Goal: Task Accomplishment & Management: Complete application form

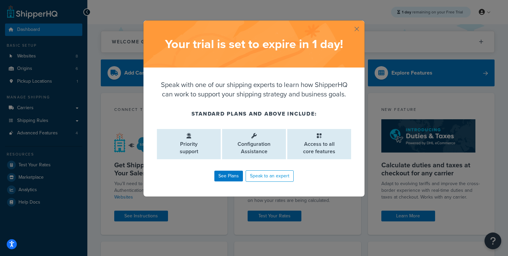
click at [363, 22] on button "button" at bounding box center [364, 21] width 2 height 2
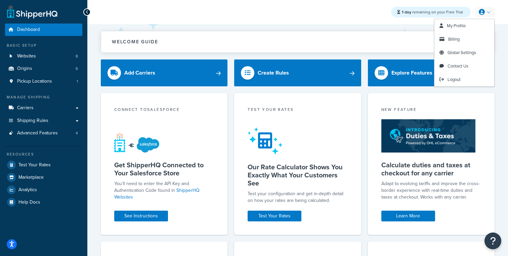
click at [489, 10] on link at bounding box center [484, 12] width 19 height 10
click at [452, 40] on span "Billing" at bounding box center [453, 39] width 11 height 6
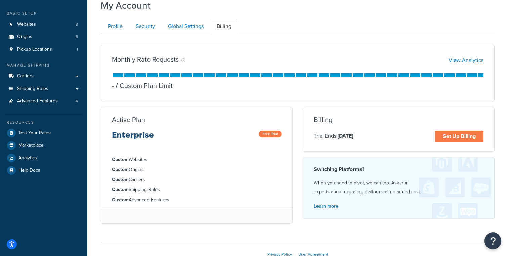
scroll to position [36, 0]
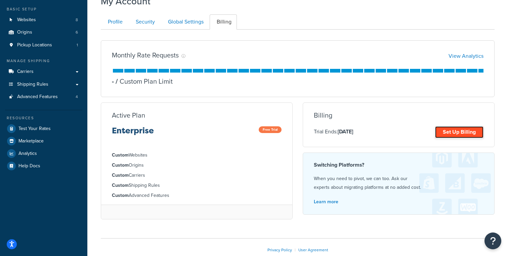
click at [462, 132] on link "Set Up Billing" at bounding box center [459, 132] width 48 height 12
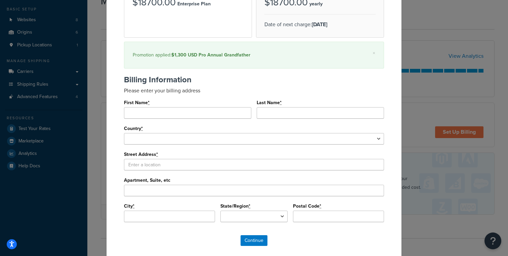
scroll to position [117, 0]
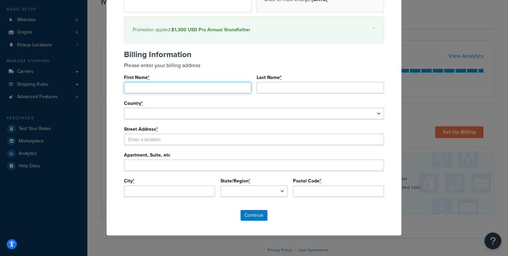
click at [226, 89] on input "First Name *" at bounding box center [187, 87] width 127 height 11
type input "Jordan"
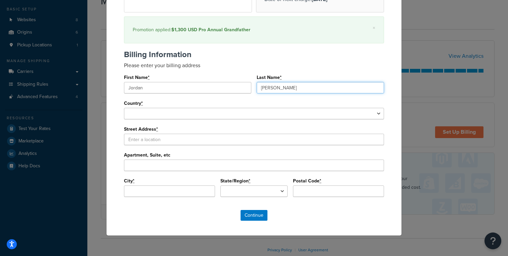
type input "Cohen"
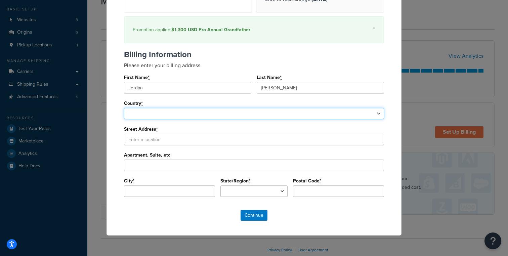
click at [254, 111] on select "United States Afghanistan Albania Algeria American Samoa Andorra Angola Anguill…" at bounding box center [254, 113] width 260 height 11
select select "1000"
click at [124, 108] on select "United States Afghanistan Albania Algeria American Samoa Andorra Angola Anguill…" at bounding box center [254, 113] width 260 height 11
select select
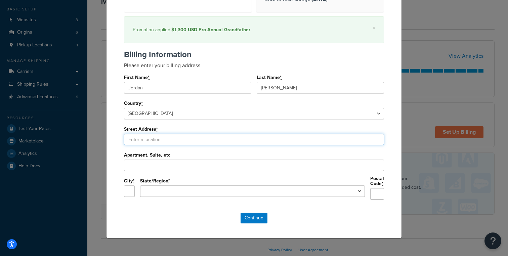
click at [187, 142] on input "Street Address *" at bounding box center [254, 139] width 260 height 11
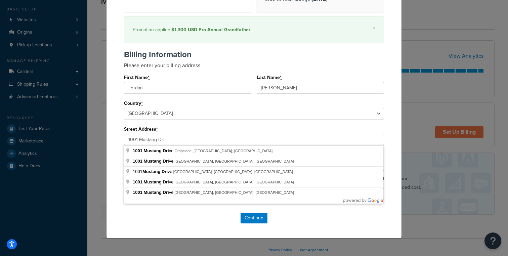
click at [394, 174] on div "Billing Information Please enter your billing address First Name * Jordan Last …" at bounding box center [253, 127] width 281 height 154
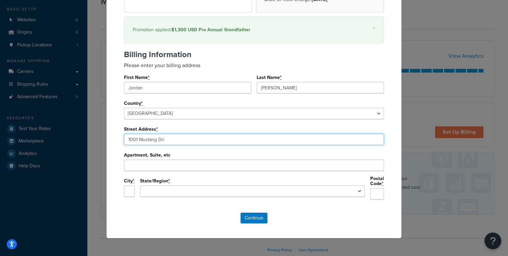
click at [222, 140] on input "1001 Mustang Dri" at bounding box center [254, 139] width 260 height 11
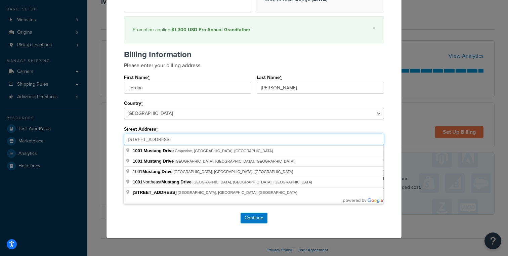
type input "1001 Mustang Drive"
click at [391, 168] on div "Billing Information Please enter your billing address First Name * Jordan Last …" at bounding box center [253, 127] width 281 height 154
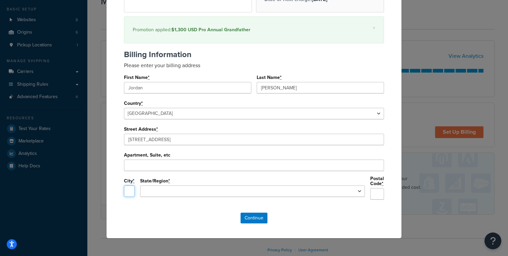
click at [135, 189] on input "City *" at bounding box center [129, 190] width 11 height 11
type input "Grapevine"
select select "TX"
click at [370, 193] on input "Postal Code *" at bounding box center [377, 193] width 14 height 11
type input "76051"
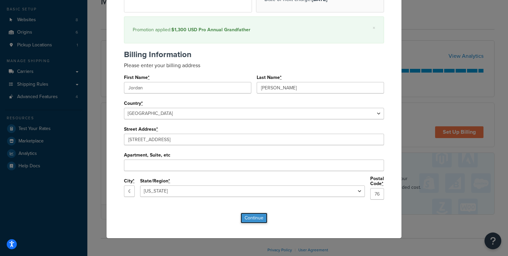
click at [247, 214] on input "Continue" at bounding box center [253, 217] width 27 height 11
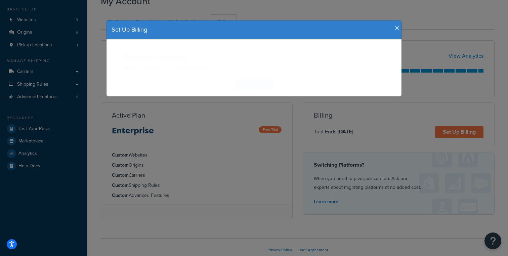
scroll to position [0, 0]
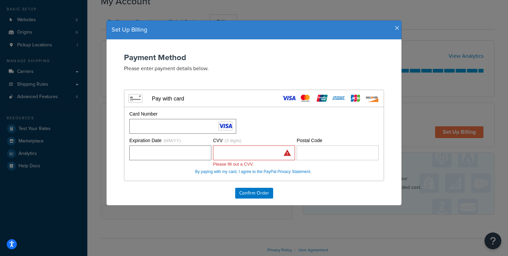
click at [202, 196] on div "Payment Method Please enter payment details below. Visa MasterCard Union Pay Am…" at bounding box center [253, 123] width 295 height 166
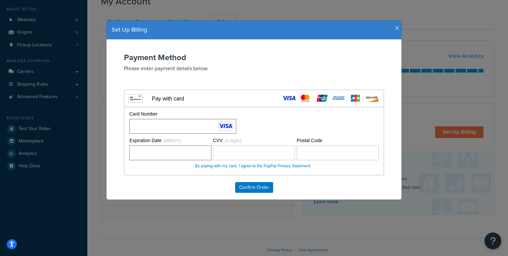
click at [396, 26] on icon "button" at bounding box center [396, 28] width 5 height 6
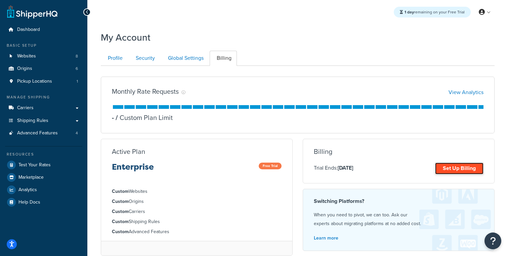
click at [445, 170] on link "Set Up Billing" at bounding box center [459, 168] width 48 height 12
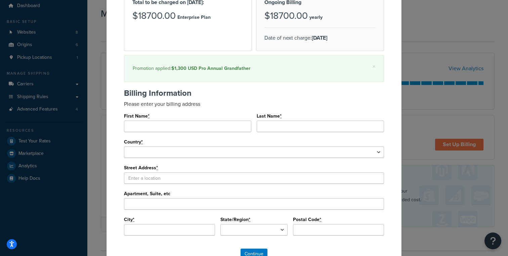
scroll to position [90, 0]
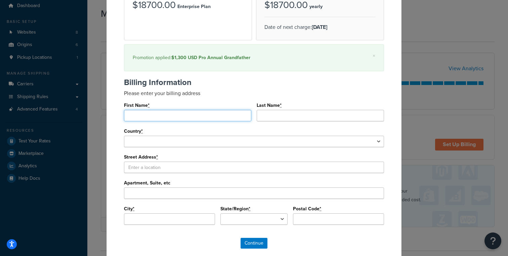
click at [228, 117] on input "First Name *" at bounding box center [187, 115] width 127 height 11
type input "Britannia"
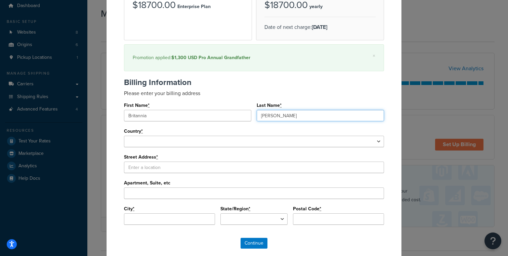
type input "Allison"
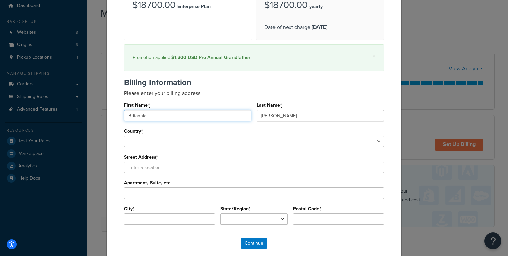
click at [131, 113] on input "Britannia" at bounding box center [187, 115] width 127 height 11
type input "Brittania"
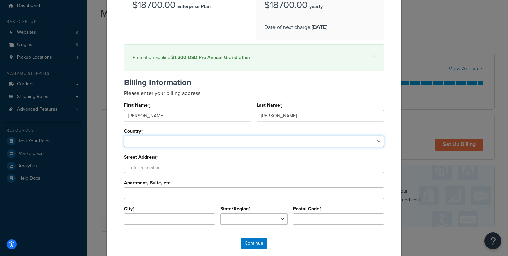
click at [147, 146] on select "United States Afghanistan Albania Algeria American Samoa Andorra Angola Anguill…" at bounding box center [254, 141] width 260 height 11
select select "1000"
click at [124, 136] on select "United States Afghanistan Albania Algeria American Samoa Andorra Angola Anguill…" at bounding box center [254, 141] width 260 height 11
select select
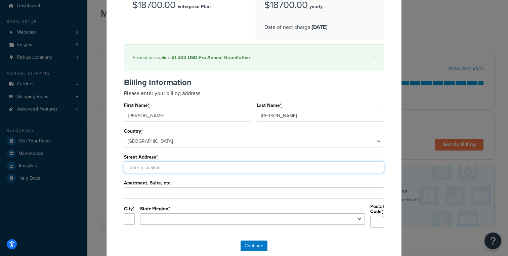
click at [154, 169] on input "Street Address *" at bounding box center [254, 166] width 260 height 11
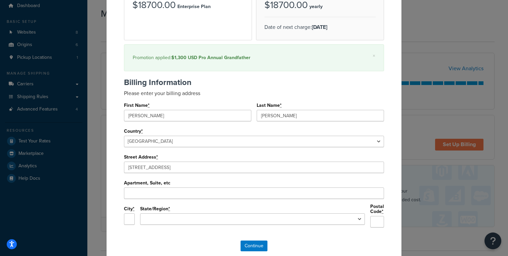
type input "1001 Mustang Dr"
type input "Grapevine"
select select "TX"
type input "76051"
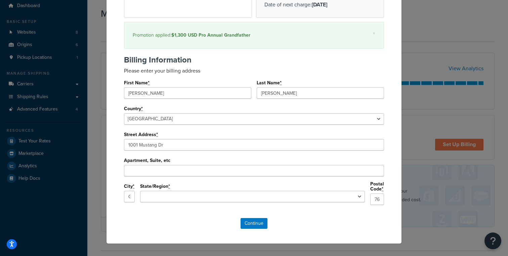
scroll to position [117, 0]
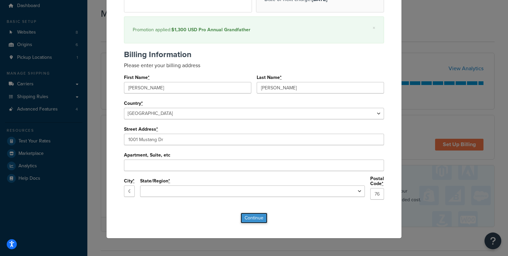
click at [258, 215] on input "Continue" at bounding box center [253, 217] width 27 height 11
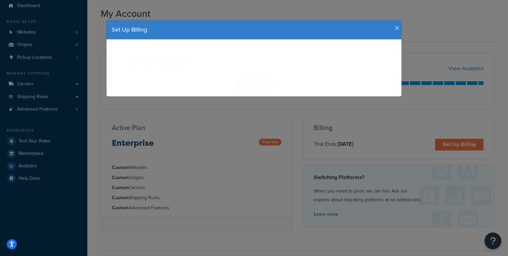
scroll to position [0, 0]
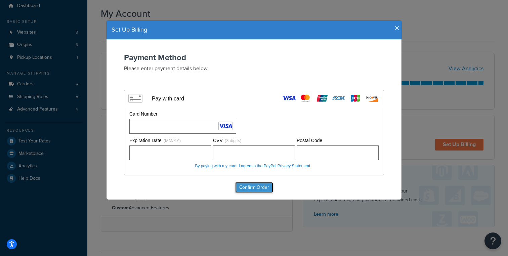
click at [264, 189] on input "Confirm Order" at bounding box center [254, 187] width 38 height 11
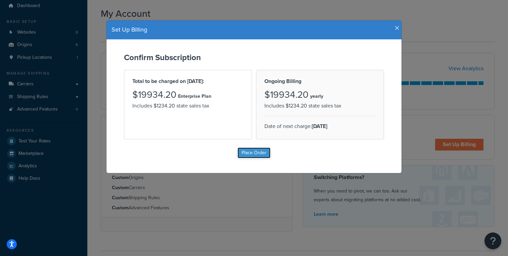
click at [262, 153] on input "Place Order" at bounding box center [253, 152] width 33 height 11
type input "Place Order"
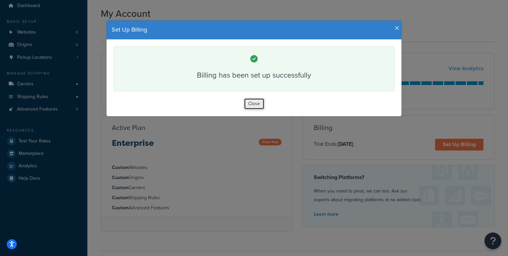
click at [260, 101] on button "Close" at bounding box center [254, 103] width 20 height 11
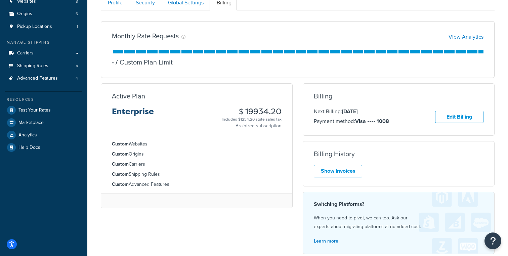
scroll to position [54, 0]
